Goal: Obtain resource: Obtain resource

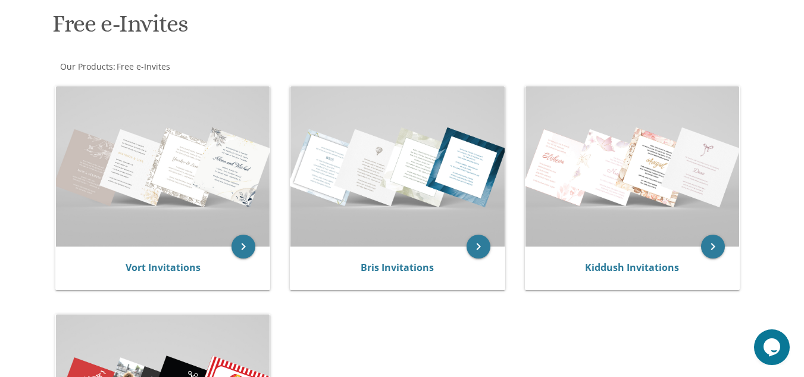
scroll to position [188, 0]
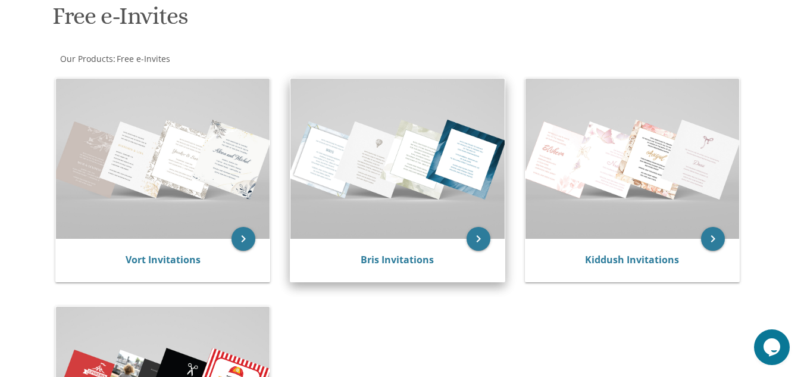
click at [440, 197] on img at bounding box center [397, 159] width 214 height 160
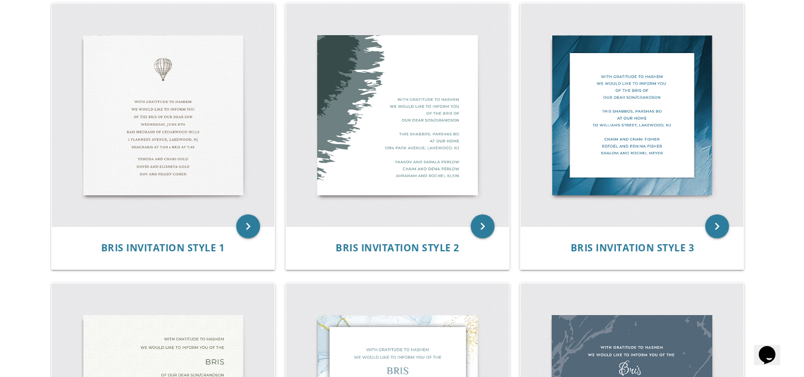
scroll to position [220, 0]
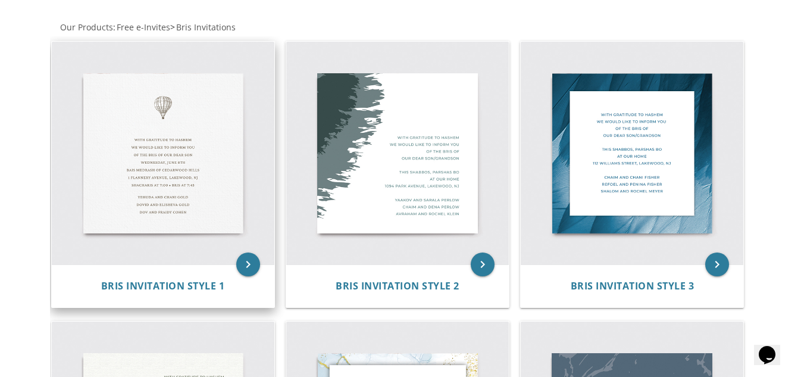
click at [206, 202] on img at bounding box center [163, 153] width 223 height 223
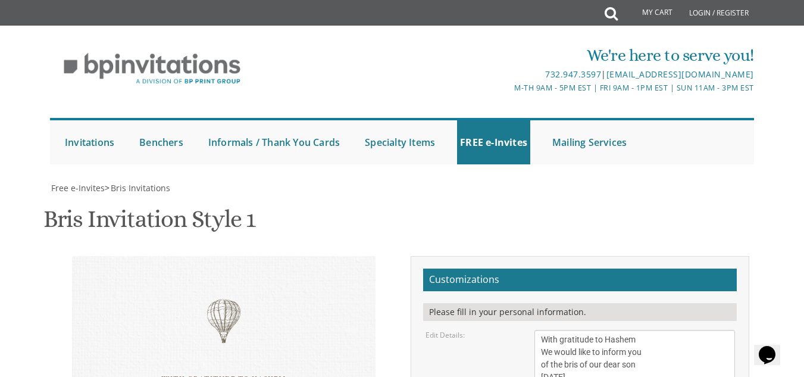
scroll to position [235, 0]
drag, startPoint x: 539, startPoint y: 103, endPoint x: 665, endPoint y: 192, distance: 154.6
click at [680, 330] on textarea "With gratitude to Hashem We would like to inform you of the bris of our dear so…" at bounding box center [634, 377] width 200 height 95
drag, startPoint x: 657, startPoint y: 179, endPoint x: 524, endPoint y: 98, distance: 155.5
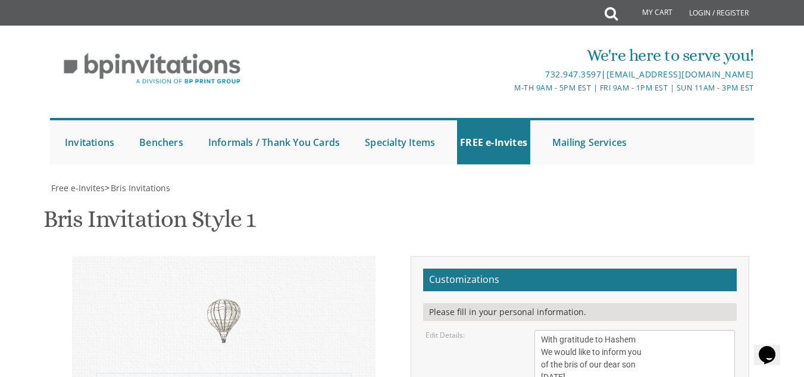
click at [524, 330] on div "Edit Details: With gratitude to Hashem We would like to inform you of the bris …" at bounding box center [580, 377] width 327 height 95
